Goal: Task Accomplishment & Management: Complete application form

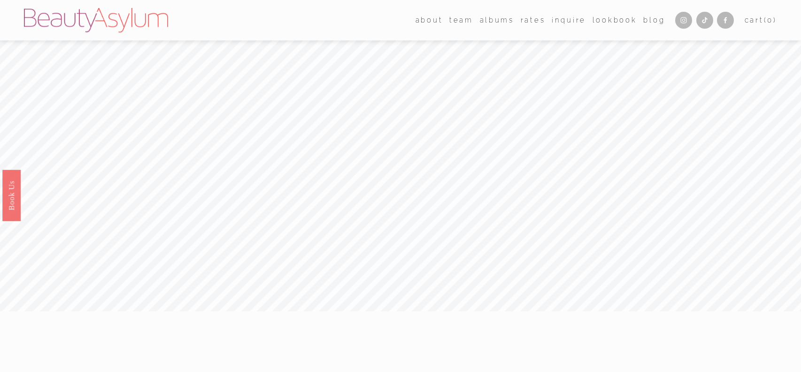
click at [566, 22] on link "Inquire" at bounding box center [569, 20] width 34 height 14
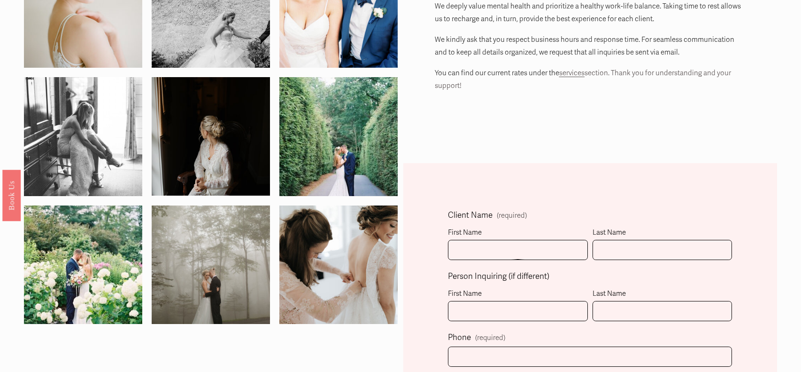
scroll to position [131, 0]
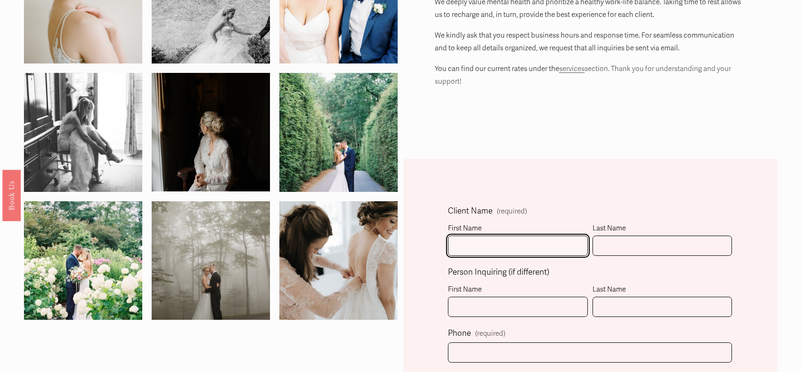
click at [482, 237] on input "First Name" at bounding box center [518, 245] width 140 height 20
type input "[PERSON_NAME]"
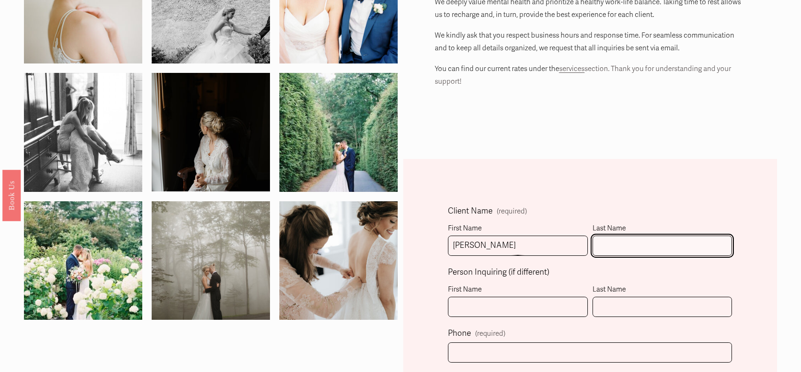
type input "[PERSON_NAME]"
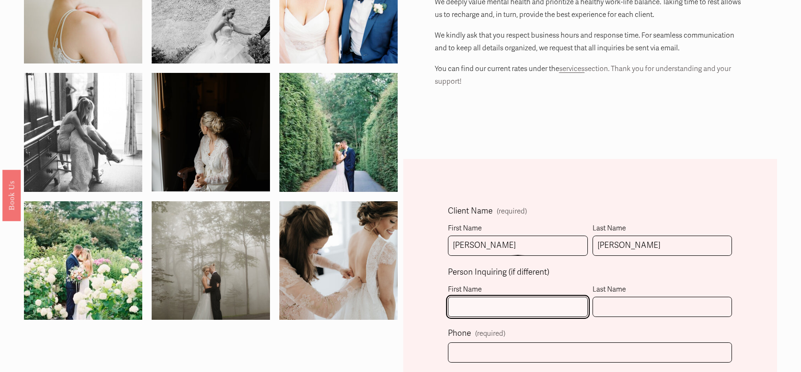
type input "[PERSON_NAME]"
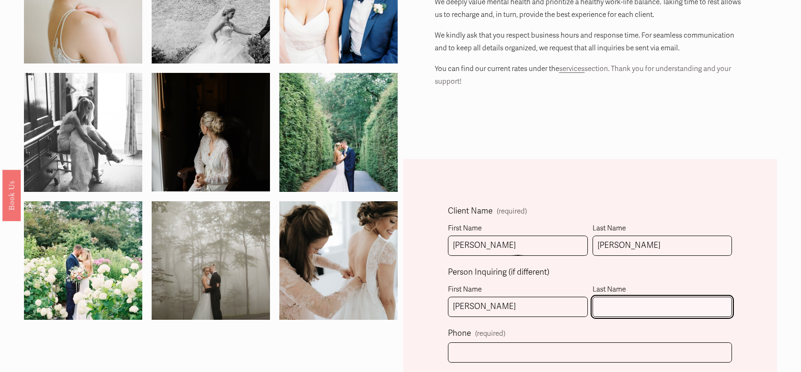
type input "[PERSON_NAME]"
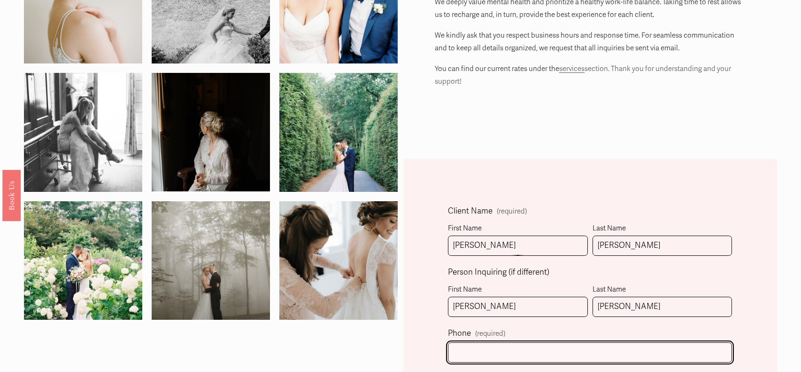
type input "[PHONE_NUMBER]"
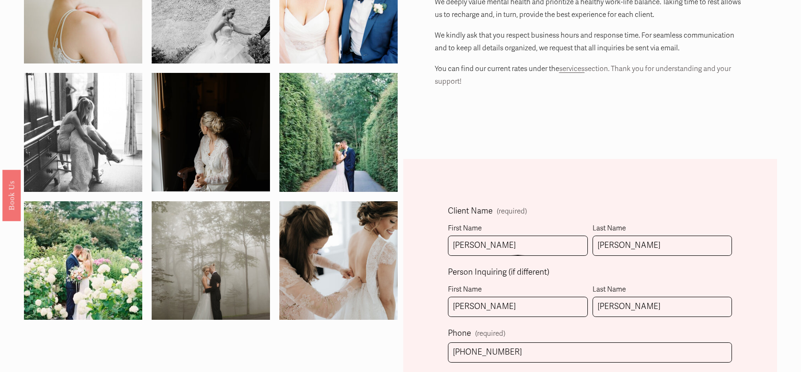
type input "[PERSON_NAME][EMAIL_ADDRESS][DOMAIN_NAME]"
select select "[GEOGRAPHIC_DATA], [GEOGRAPHIC_DATA]"
type input "[PHONE_NUMBER]"
click at [501, 246] on input "[PERSON_NAME]" at bounding box center [518, 245] width 140 height 20
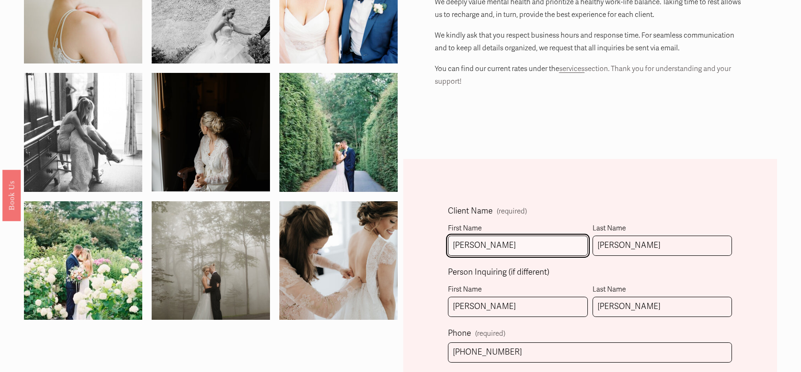
type input "[PERSON_NAME]"
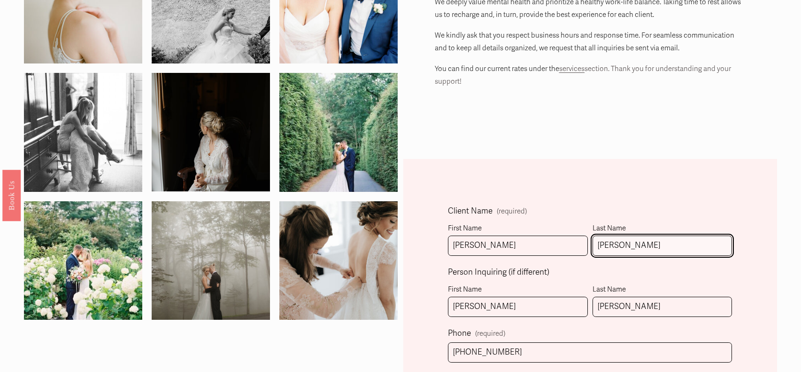
type input "[PERSON_NAME]"
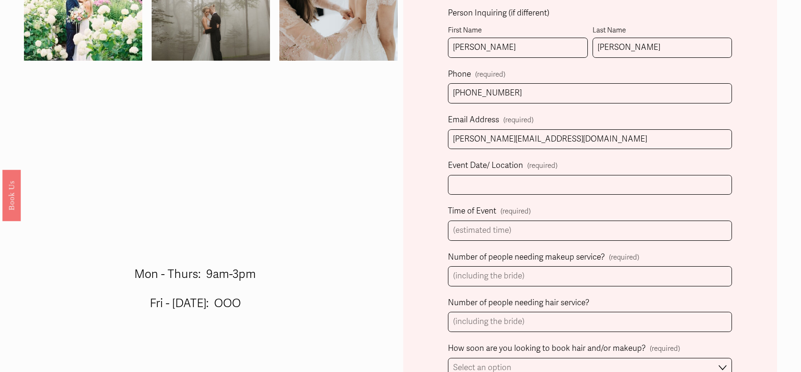
scroll to position [394, 0]
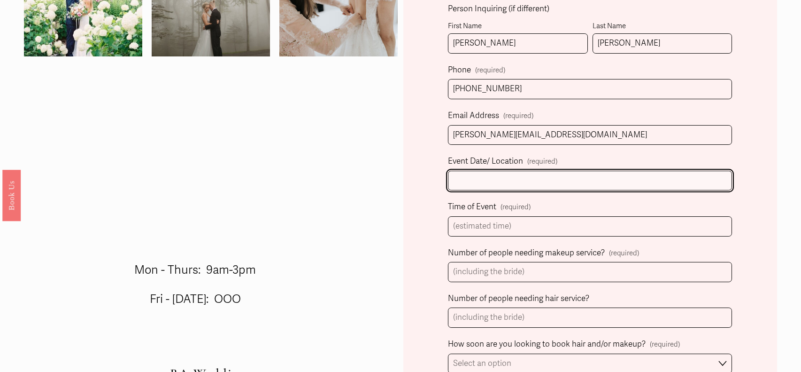
click at [475, 173] on input "Event Date/ Location (required)" at bounding box center [590, 181] width 284 height 20
type input "C"
type input "[DATE] - [GEOGRAPHIC_DATA]"
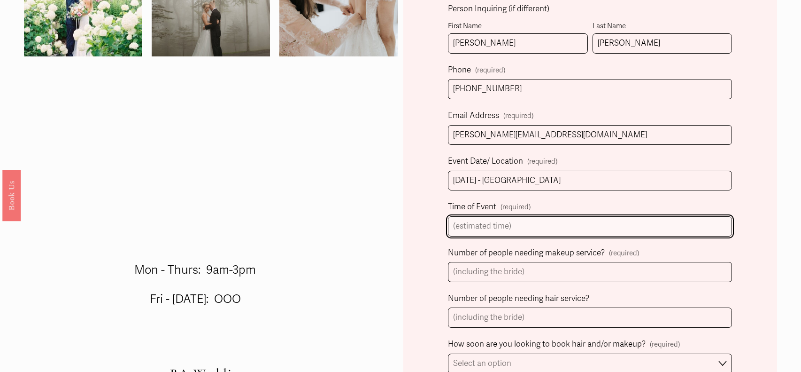
click at [465, 228] on input "Time of Event (required)" at bounding box center [590, 226] width 284 height 20
type input "5pm Ceremony"
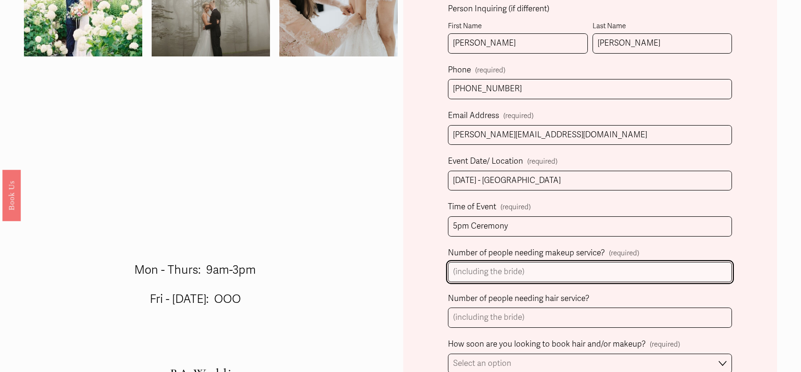
click at [468, 268] on input "Number of people needing makeup service? (required)" at bounding box center [590, 272] width 284 height 20
type input "3"
type input "-"
type input "6"
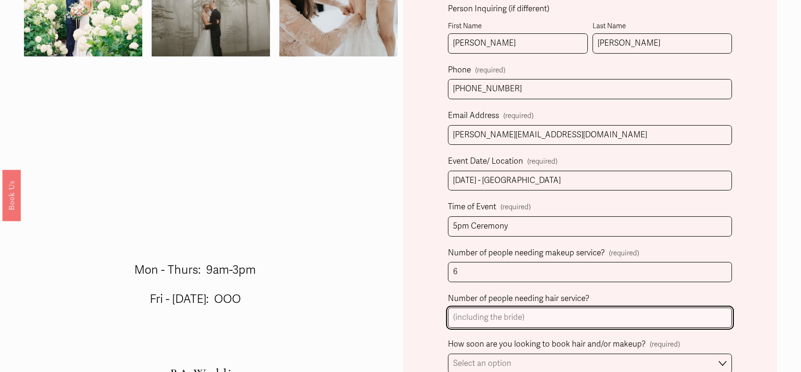
click at [473, 316] on input "Number of people needing hair service?" at bounding box center [590, 317] width 284 height 20
type input "6"
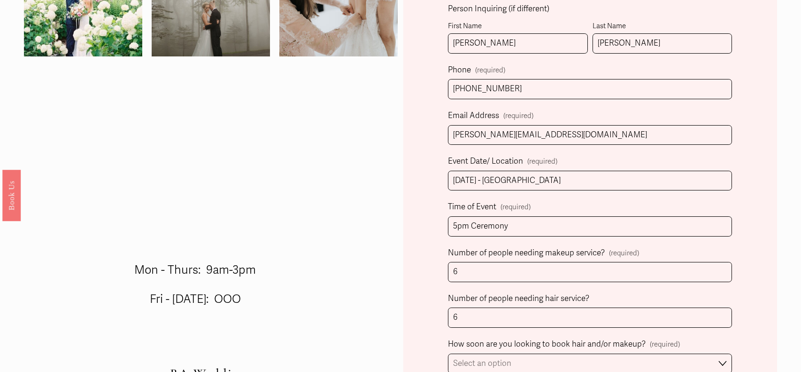
click at [420, 335] on div "Client Name (required) First Name [PERSON_NAME] Last Name [PERSON_NAME] Person …" at bounding box center [591, 334] width 374 height 877
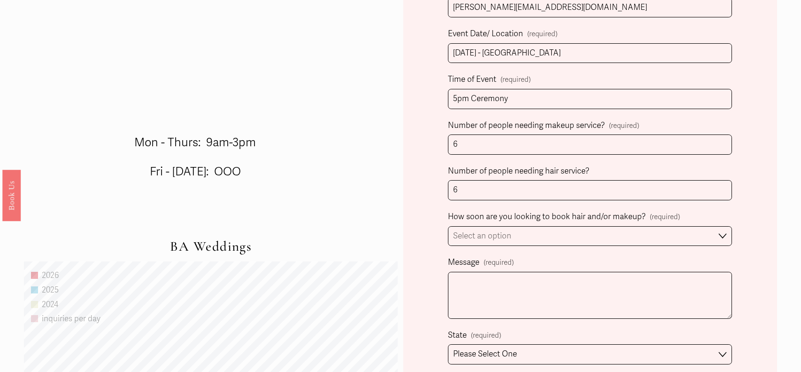
scroll to position [526, 0]
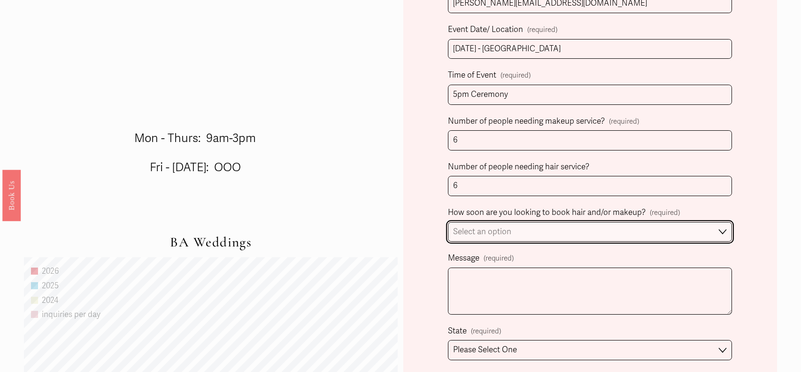
click at [474, 229] on select "Select an option Immediately 1-2 weeks I'm looking for information & not ready …" at bounding box center [590, 232] width 284 height 20
select select "Immediately"
click at [448, 222] on select "Select an option Immediately 1-2 weeks I'm looking for information & not ready …" at bounding box center [590, 232] width 284 height 20
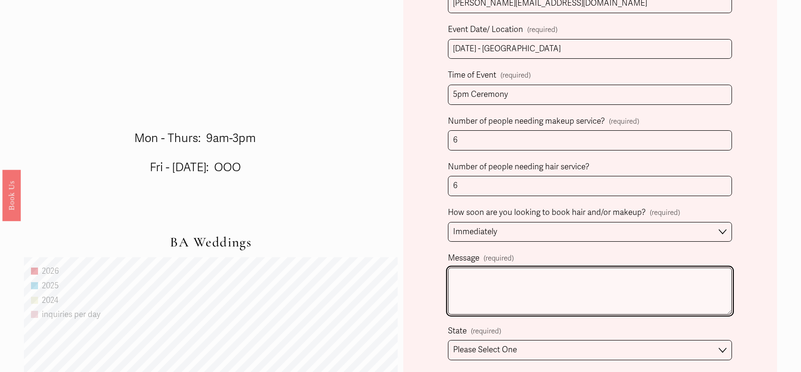
click at [476, 292] on textarea "Message (required)" at bounding box center [590, 290] width 284 height 47
type textarea "Seeking Hair and Makeup for up to 6 people"
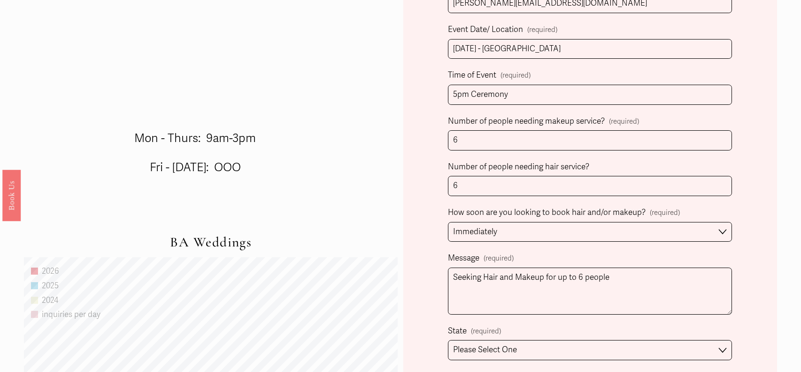
click at [430, 303] on div "Client Name (required) First Name [PERSON_NAME] Last Name [PERSON_NAME] Person …" at bounding box center [591, 202] width 374 height 877
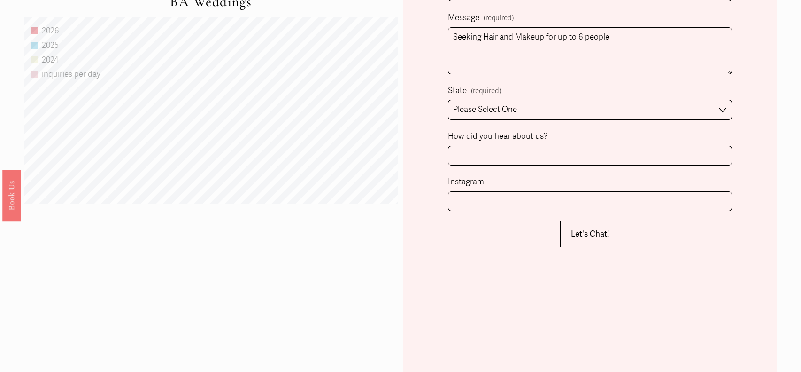
scroll to position [770, 0]
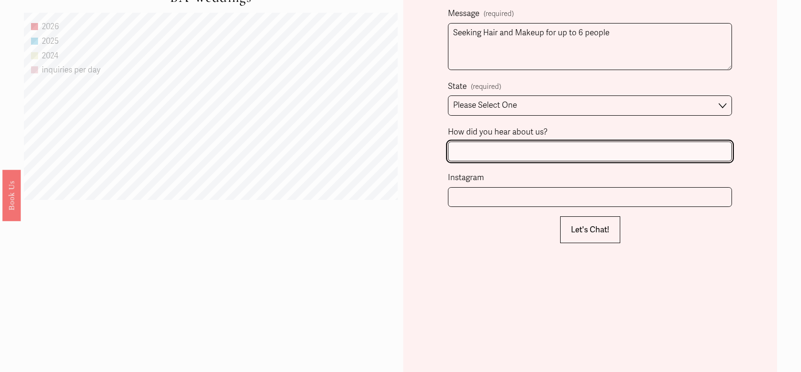
click at [551, 151] on input "How did you hear about us?" at bounding box center [590, 151] width 284 height 20
type input "Planner referral"
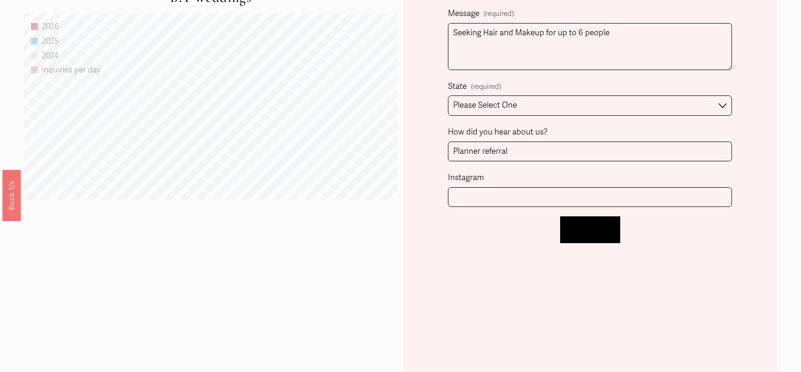
click at [588, 225] on span "Let's Chat!" at bounding box center [590, 230] width 39 height 10
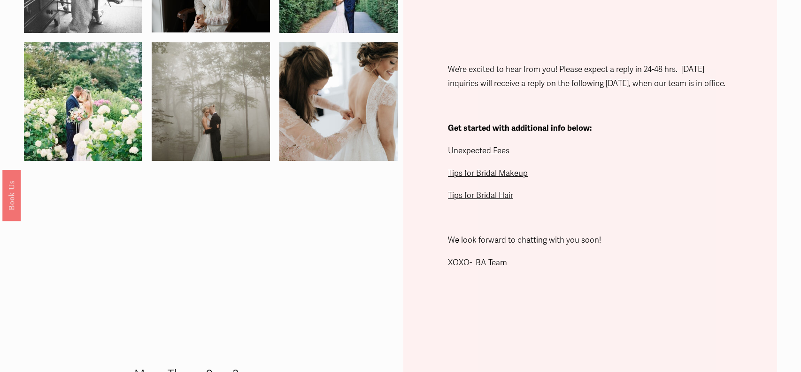
scroll to position [292, 0]
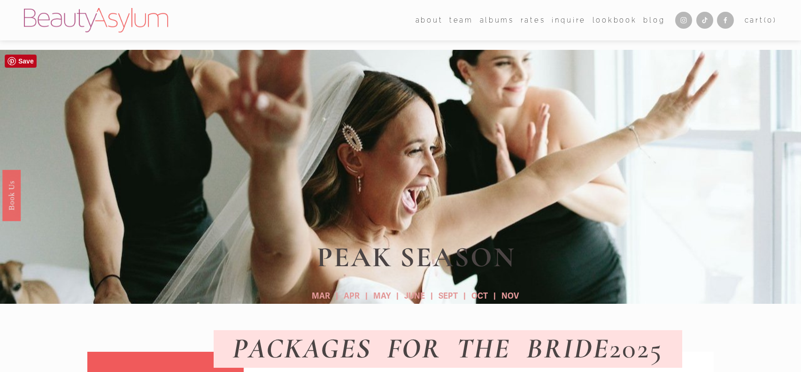
click at [185, 62] on div at bounding box center [400, 177] width 801 height 254
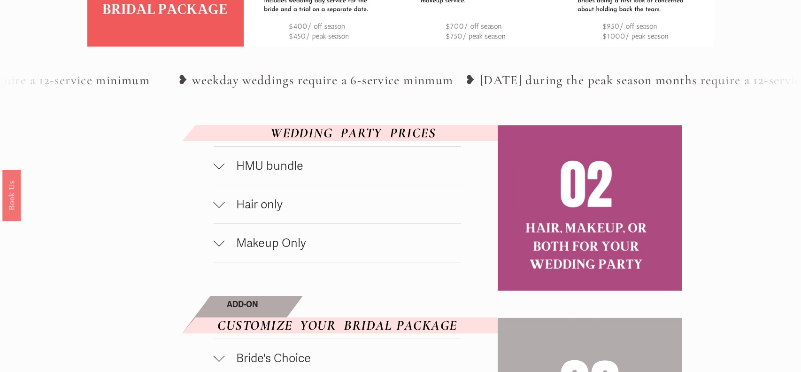
scroll to position [462, 0]
click at [227, 205] on span "Hair only" at bounding box center [343, 203] width 236 height 15
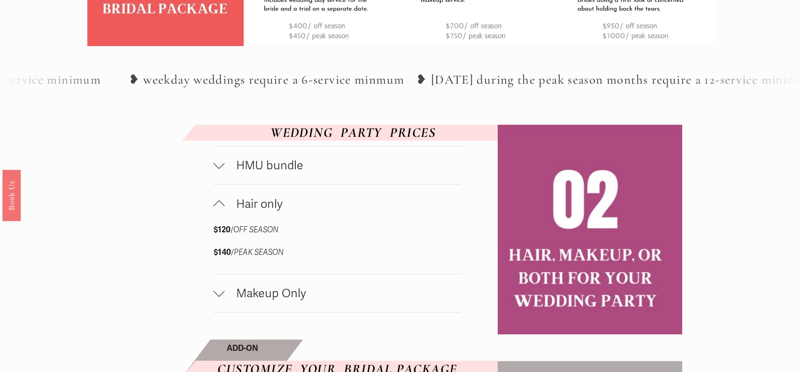
scroll to position [481, 0]
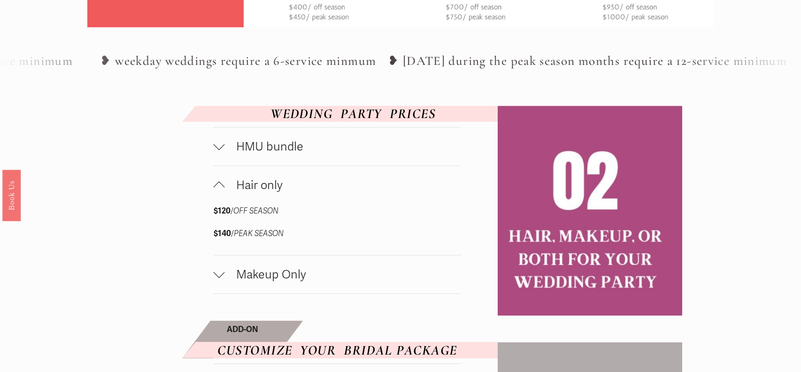
click at [220, 287] on button "Makeup Only" at bounding box center [338, 274] width 248 height 38
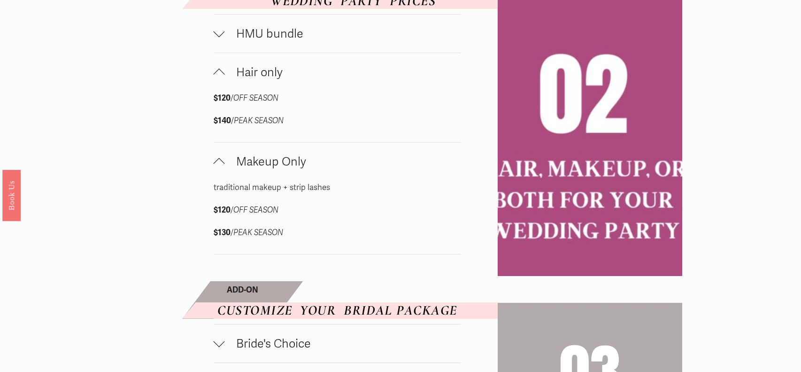
scroll to position [575, 0]
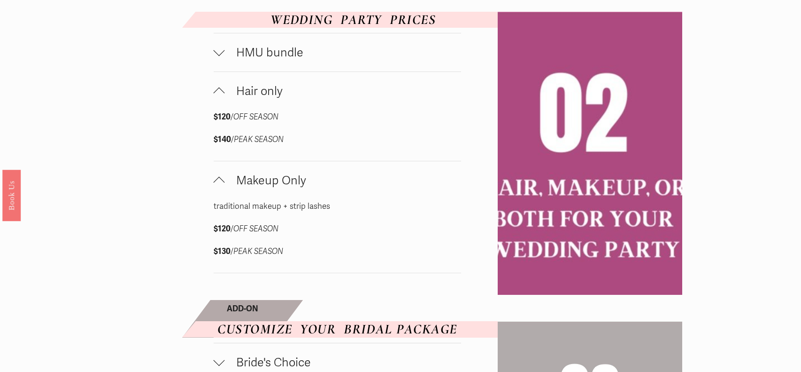
click at [219, 55] on div at bounding box center [219, 52] width 11 height 11
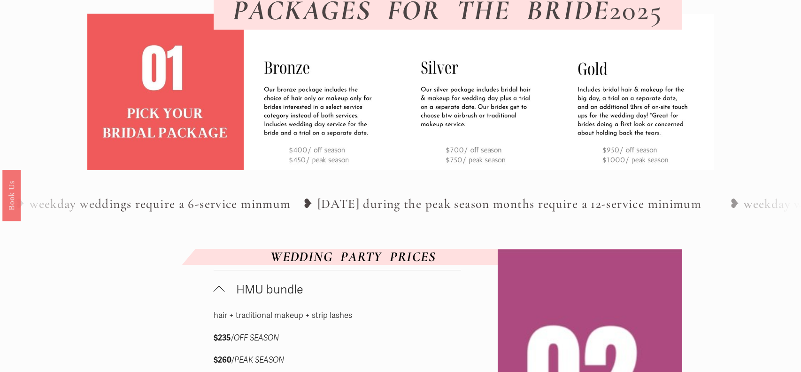
scroll to position [274, 0]
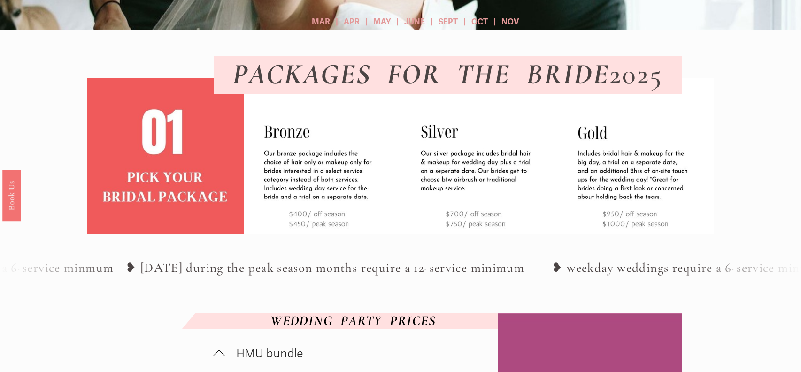
click at [797, 99] on div "PEAK SEASON MAR | APR | MAY | JUNE | SEPT | OCT | NOV PACKAGES FOR THE BRIDE 20…" at bounding box center [400, 31] width 801 height 510
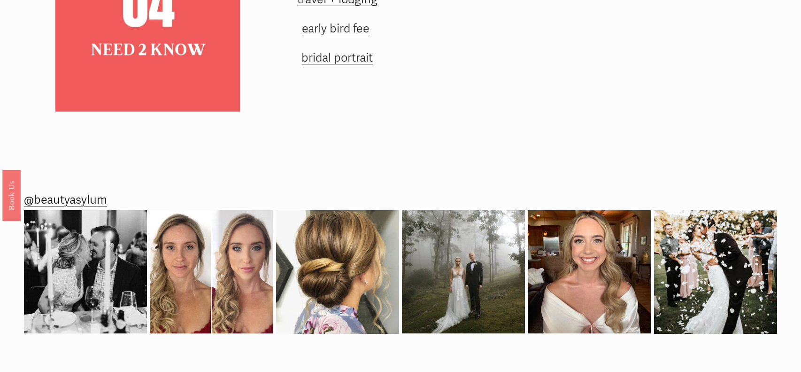
scroll to position [1346, 0]
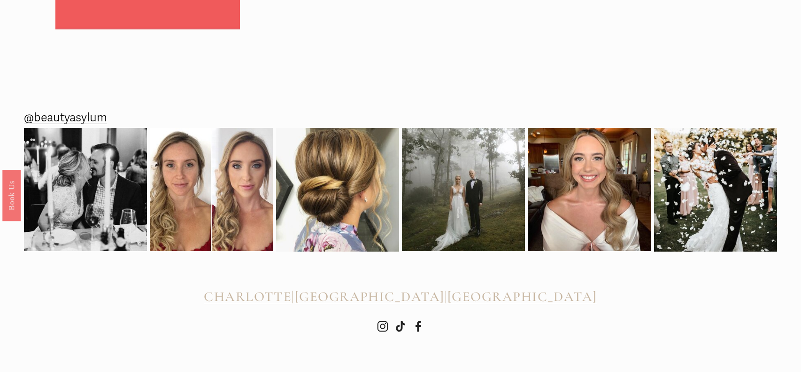
click at [380, 321] on use "Instagram" at bounding box center [383, 326] width 23 height 23
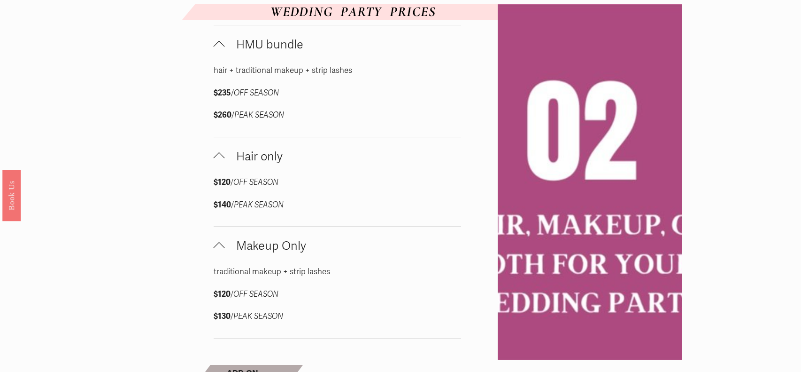
scroll to position [557, 0]
